Goal: Use online tool/utility: Use online tool/utility

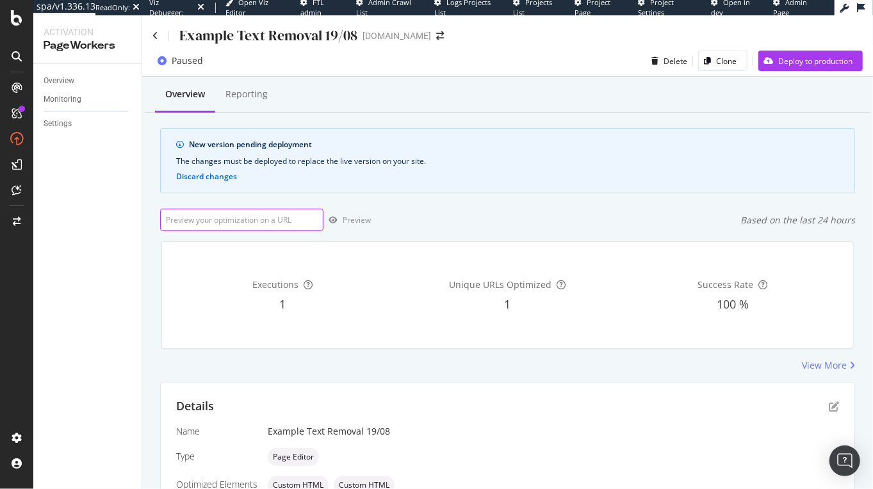
click at [286, 226] on input "url" at bounding box center [241, 220] width 163 height 22
paste input "[URL][DOMAIN_NAME]"
click at [346, 217] on div "Preview" at bounding box center [356, 219] width 28 height 11
click at [285, 223] on input "[URL][DOMAIN_NAME]" at bounding box center [241, 220] width 163 height 22
paste input "[DOMAIN_NAME][URL]"
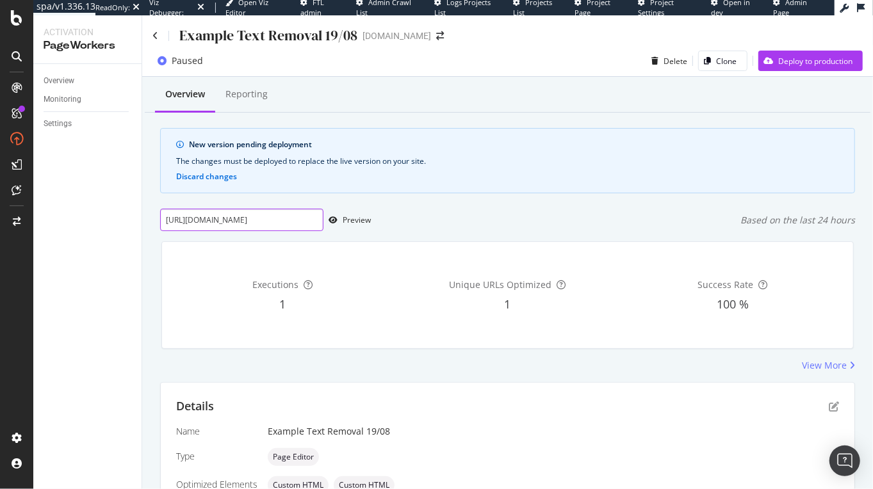
scroll to position [0, 277]
type input "[URL][DOMAIN_NAME]"
click at [336, 219] on icon "button" at bounding box center [332, 220] width 9 height 8
